Goal: Task Accomplishment & Management: Use online tool/utility

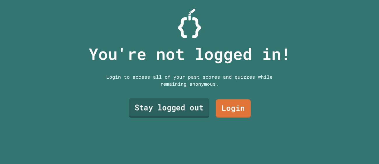
click at [188, 114] on link "Stay logged out" at bounding box center [169, 107] width 81 height 19
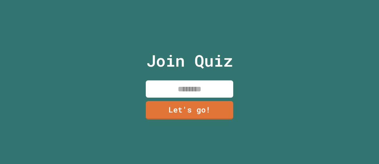
click at [183, 95] on input at bounding box center [190, 88] width 88 height 17
type input "****"
click at [174, 111] on link "Let's go!" at bounding box center [190, 109] width 88 height 19
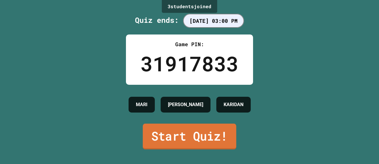
click at [187, 134] on link "Start Quiz!" at bounding box center [190, 136] width 94 height 26
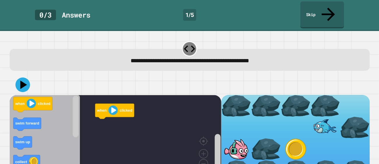
scroll to position [6, 0]
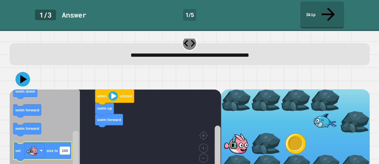
click at [68, 147] on rect "Blockly Workspace" at bounding box center [65, 151] width 10 height 8
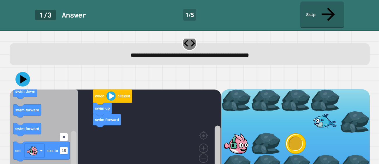
type input "***"
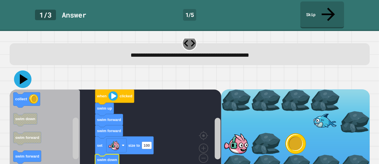
click at [25, 70] on icon at bounding box center [23, 79] width 18 height 18
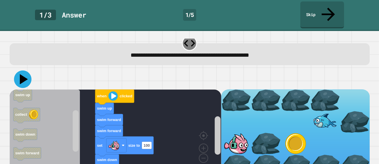
click at [21, 74] on icon at bounding box center [24, 79] width 8 height 10
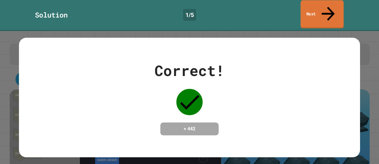
click at [328, 8] on icon at bounding box center [328, 14] width 13 height 14
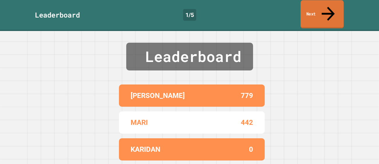
click at [328, 7] on icon at bounding box center [329, 13] width 20 height 21
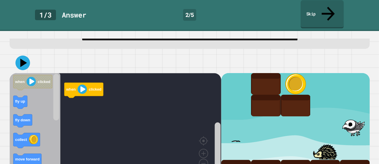
scroll to position [22, 0]
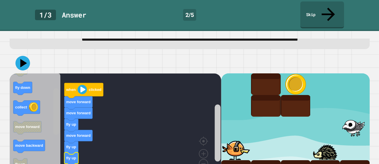
click at [54, 117] on rect "Blockly Workspace" at bounding box center [56, 111] width 6 height 46
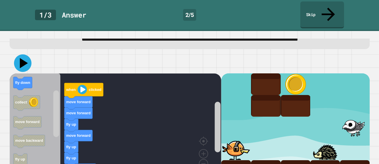
click at [19, 54] on icon at bounding box center [23, 63] width 18 height 18
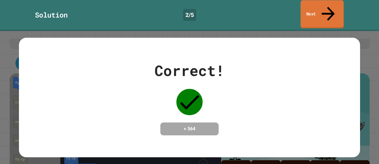
click at [317, 1] on link "Next" at bounding box center [322, 14] width 43 height 28
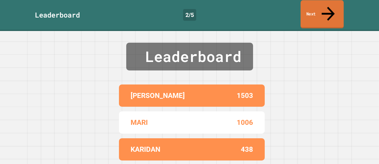
click at [317, 4] on link "Next" at bounding box center [322, 14] width 43 height 28
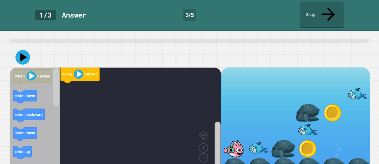
scroll to position [26, 0]
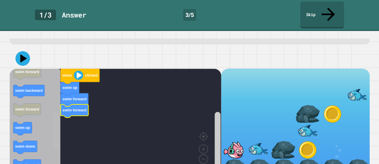
click at [55, 131] on rect "Blockly Workspace" at bounding box center [56, 131] width 6 height 38
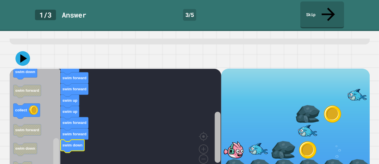
click at [216, 140] on rect "Blockly Workspace" at bounding box center [218, 136] width 6 height 51
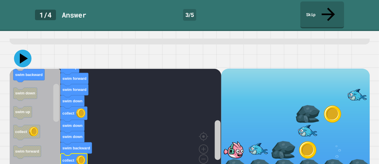
click at [24, 53] on icon at bounding box center [24, 58] width 8 height 10
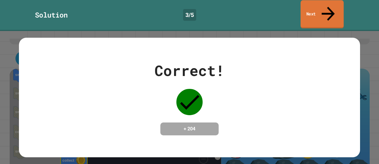
click at [319, 8] on link "Next" at bounding box center [322, 14] width 43 height 28
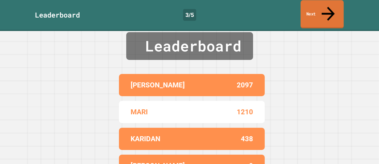
scroll to position [11, 0]
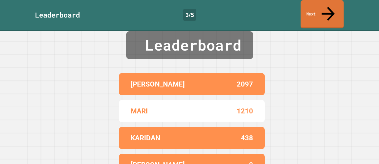
click at [27, 112] on div "Leaderboard [PERSON_NAME] 2097 MARI 1210 KARIDAN 438 [PERSON_NAME] 0" at bounding box center [189, 86] width 379 height 133
click at [318, 8] on link "Next" at bounding box center [322, 14] width 43 height 28
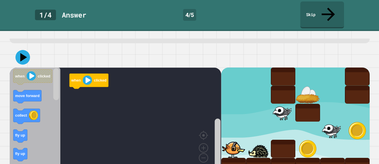
scroll to position [26, 0]
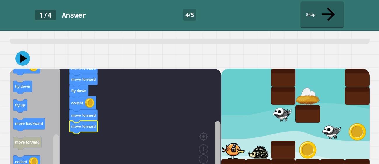
click at [219, 121] on rect "Blockly Workspace" at bounding box center [218, 146] width 6 height 50
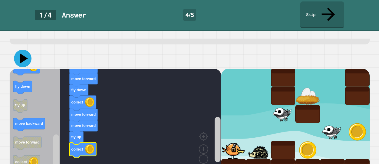
click at [21, 53] on icon at bounding box center [24, 58] width 8 height 10
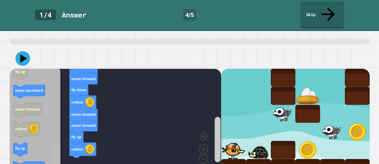
click at [56, 144] on rect "Blockly Workspace" at bounding box center [56, 160] width 6 height 32
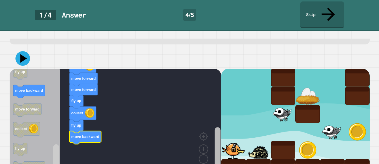
click at [214, 138] on g "Blockly Workspace" at bounding box center [217, 126] width 7 height 100
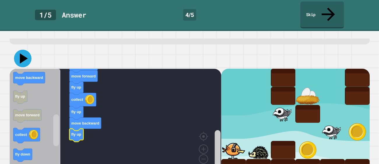
click at [25, 53] on icon at bounding box center [24, 58] width 8 height 10
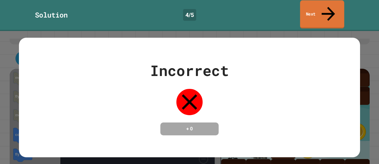
click at [313, 3] on link "Next" at bounding box center [322, 14] width 44 height 28
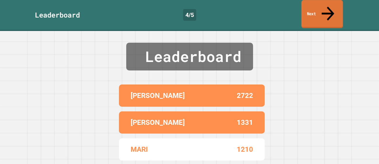
click at [322, 8] on link "Next" at bounding box center [323, 14] width 42 height 28
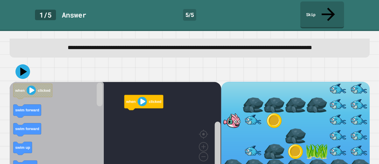
scroll to position [39, 0]
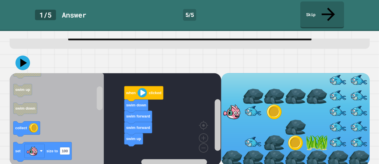
click at [5, 123] on div "**********" at bounding box center [189, 97] width 379 height 133
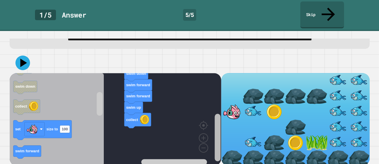
click at [216, 140] on rect "Blockly Workspace" at bounding box center [218, 136] width 6 height 47
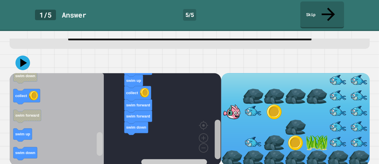
click at [216, 131] on rect "Blockly Workspace" at bounding box center [218, 138] width 6 height 39
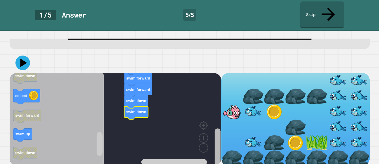
click at [221, 148] on g "Blockly Workspace" at bounding box center [217, 123] width 7 height 85
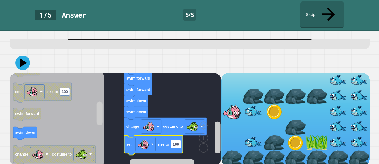
click at [179, 142] on text "100" at bounding box center [176, 144] width 6 height 4
type input "**"
click at [93, 118] on icon "Blockly Workspace" at bounding box center [57, 119] width 95 height 92
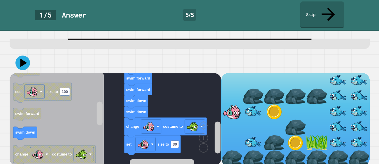
click at [93, 118] on icon "Blockly Workspace" at bounding box center [57, 119] width 95 height 92
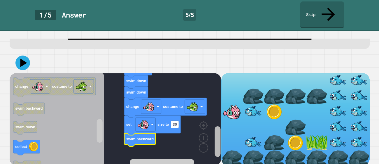
click at [214, 140] on g "Blockly Workspace" at bounding box center [217, 123] width 7 height 85
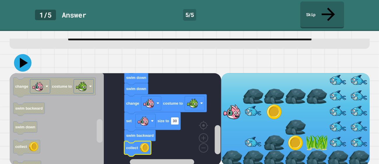
click at [22, 58] on icon at bounding box center [24, 63] width 8 height 10
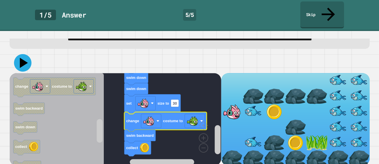
click at [26, 63] on icon at bounding box center [23, 63] width 18 height 18
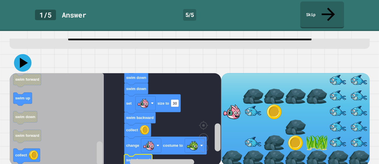
click at [25, 61] on icon at bounding box center [23, 63] width 18 height 18
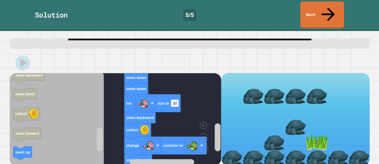
scroll to position [0, 0]
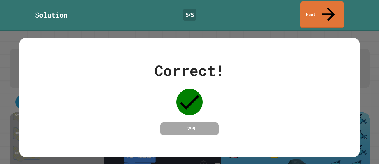
click at [312, 8] on link "Next" at bounding box center [322, 14] width 44 height 27
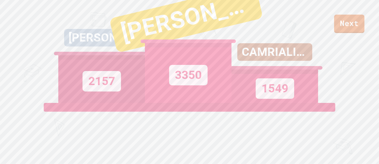
click at [353, 25] on link "Next" at bounding box center [349, 24] width 30 height 18
